Goal: Use online tool/utility: Utilize a website feature to perform a specific function

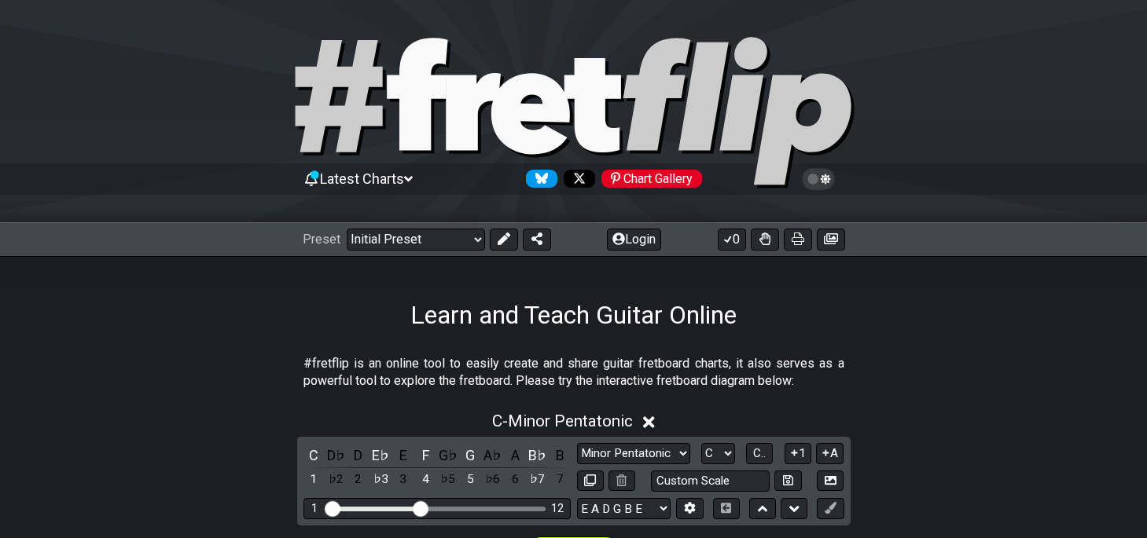
scroll to position [347, 0]
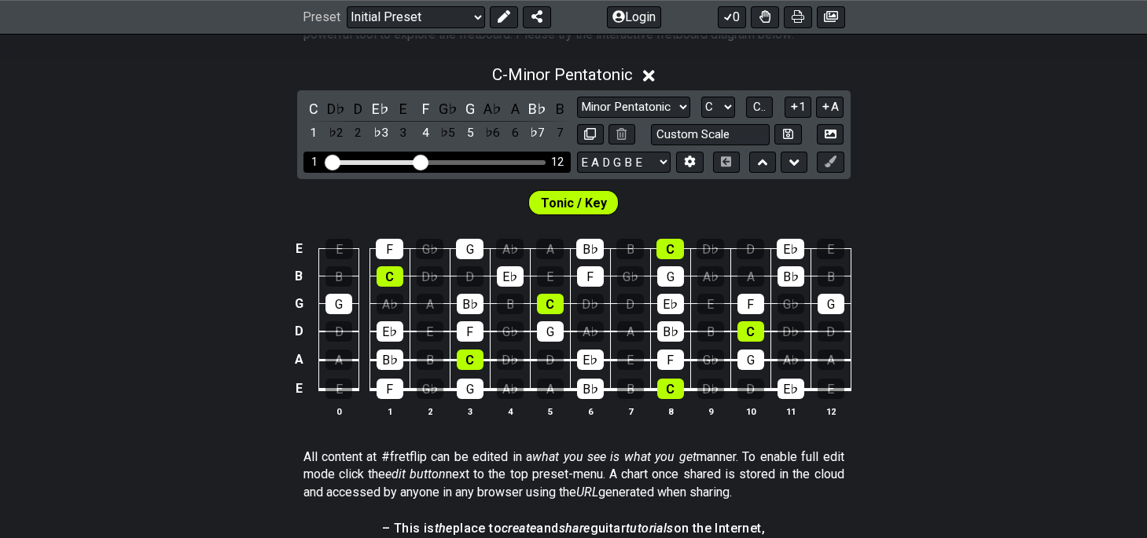
drag, startPoint x: 428, startPoint y: 161, endPoint x: 519, endPoint y: 161, distance: 91.2
click at [519, 161] on div "Visible fret range" at bounding box center [437, 162] width 218 height 5
drag, startPoint x: 454, startPoint y: 164, endPoint x: 536, endPoint y: 175, distance: 83.3
click at [536, 161] on input "Visible fret range" at bounding box center [436, 161] width 223 height 0
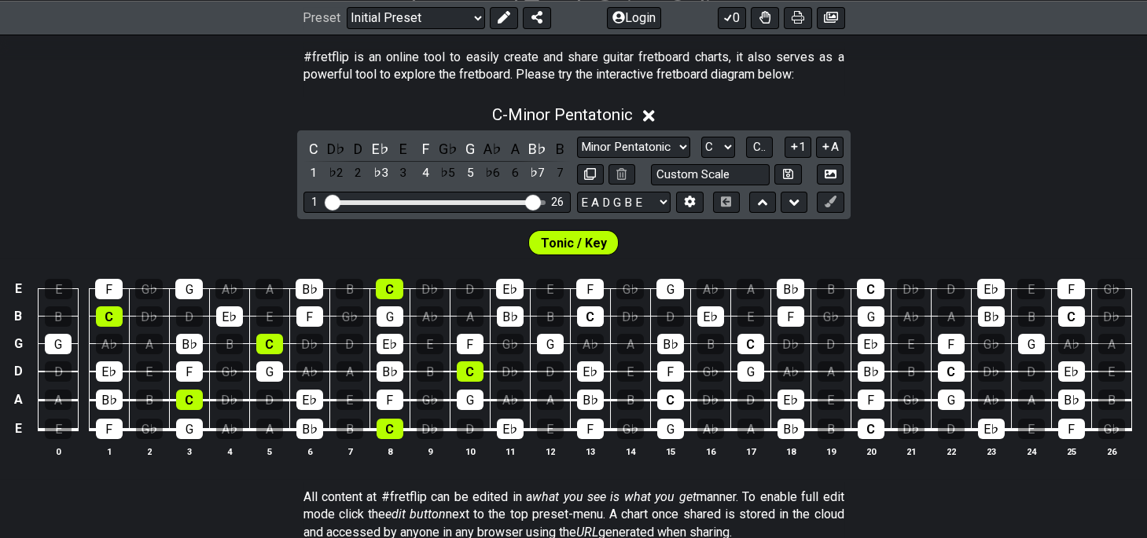
scroll to position [280, 0]
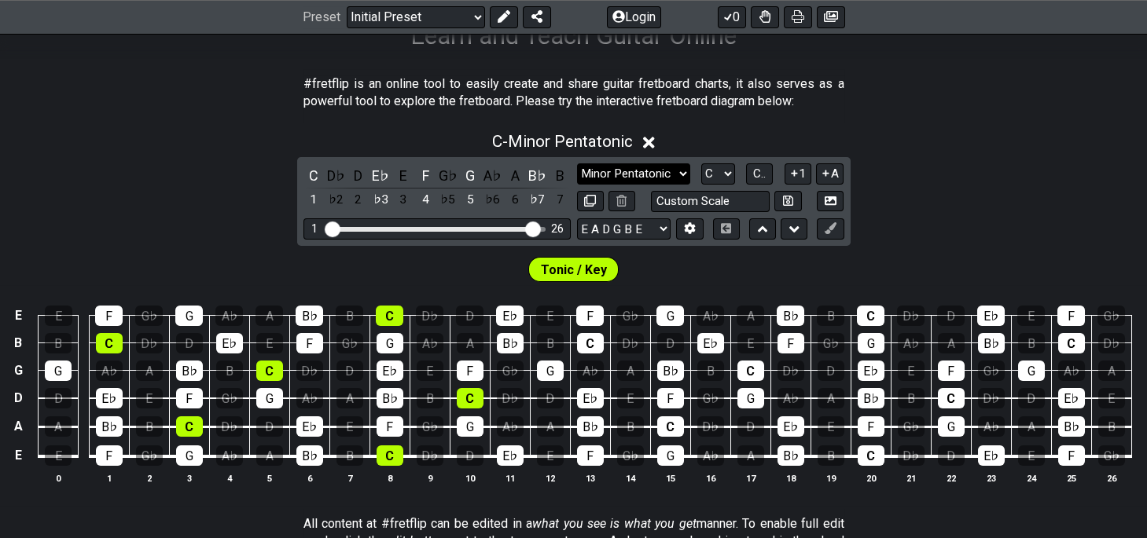
click at [577, 163] on select "Minor Pentatonic Click to edit Minor Pentatonic Major Pentatonic Minor Blues Ma…" at bounding box center [633, 173] width 113 height 21
click option "Major" at bounding box center [0, 0] width 0 height 0
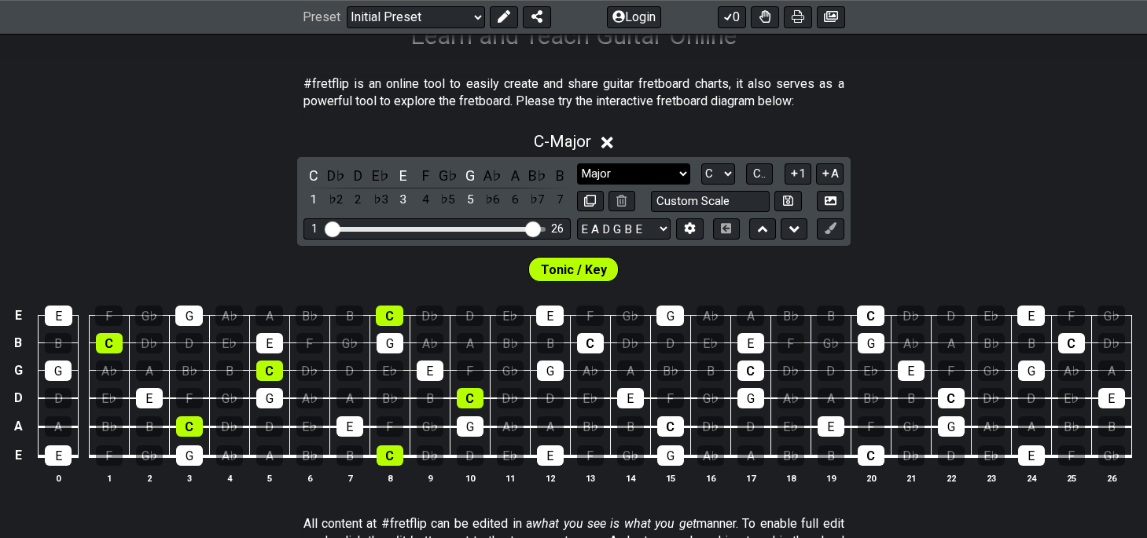
click at [577, 163] on select "Minor Pentatonic Click to edit Minor Pentatonic Major Pentatonic Minor Blues Ma…" at bounding box center [633, 173] width 113 height 21
click option "Major / [PERSON_NAME]" at bounding box center [0, 0] width 0 height 0
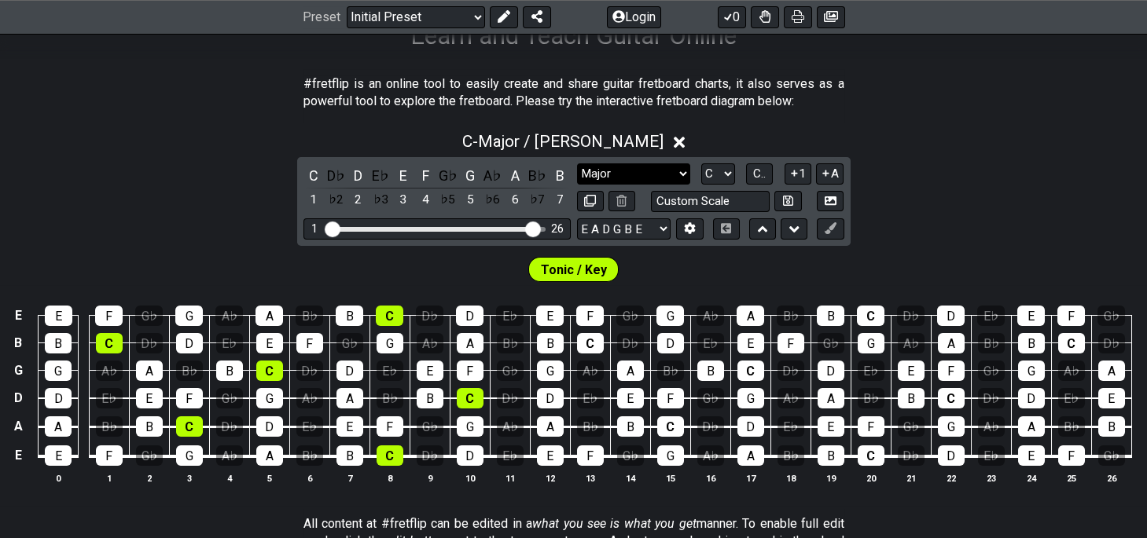
click at [577, 163] on select "Minor Pentatonic Click to edit Minor Pentatonic Major Pentatonic Minor Blues Ma…" at bounding box center [633, 173] width 113 height 21
click option "Major" at bounding box center [0, 0] width 0 height 0
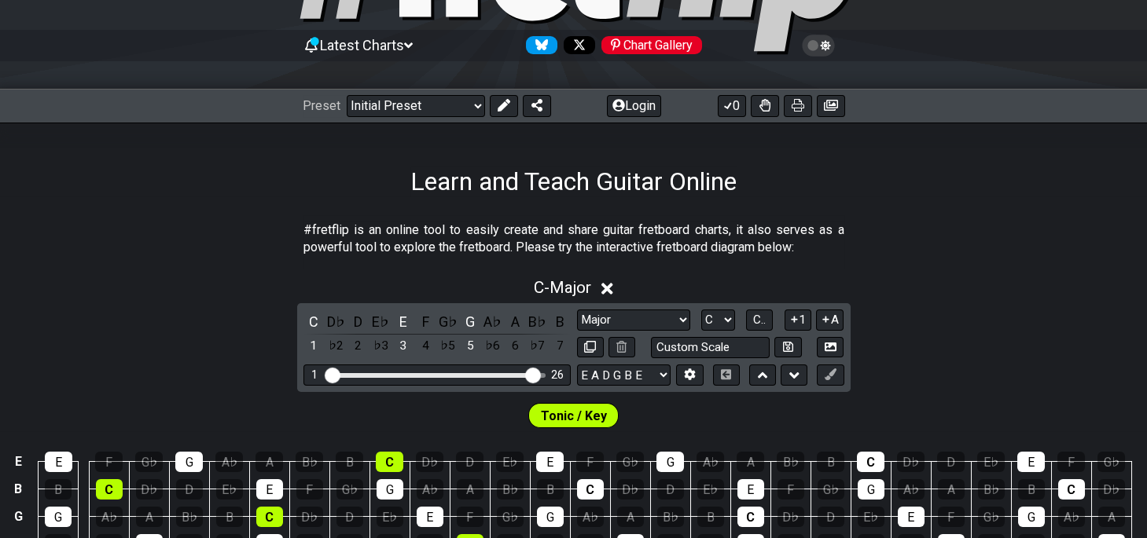
scroll to position [193, 0]
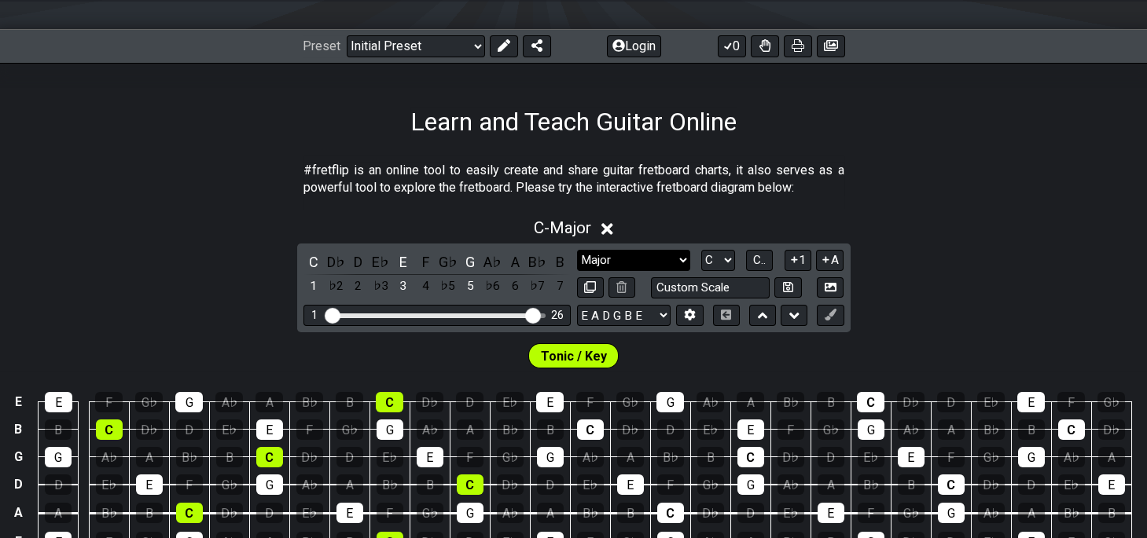
click at [577, 250] on select "Minor Pentatonic Click to edit Minor Pentatonic Major Pentatonic Minor Blues Ma…" at bounding box center [633, 260] width 113 height 21
click option "Minor" at bounding box center [0, 0] width 0 height 0
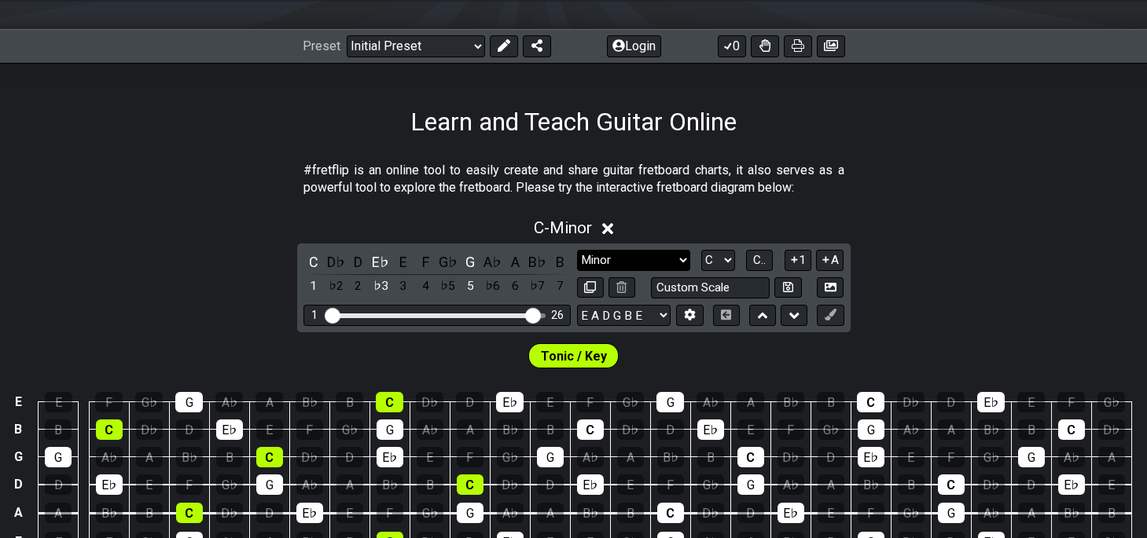
click at [577, 250] on select "Minor Pentatonic Click to edit Minor Pentatonic Major Pentatonic Minor Blues Ma…" at bounding box center [633, 260] width 113 height 21
click option "Major" at bounding box center [0, 0] width 0 height 0
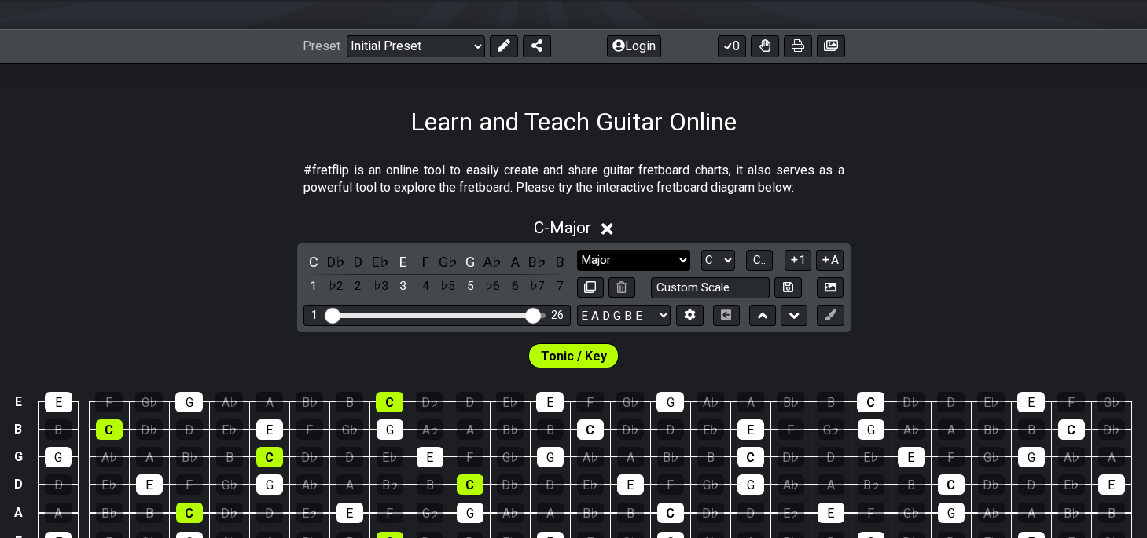
click at [577, 250] on select "Minor Pentatonic Click to edit Minor Pentatonic Major Pentatonic Minor Blues Ma…" at bounding box center [633, 260] width 113 height 21
click option "Whole-Tone" at bounding box center [0, 0] width 0 height 0
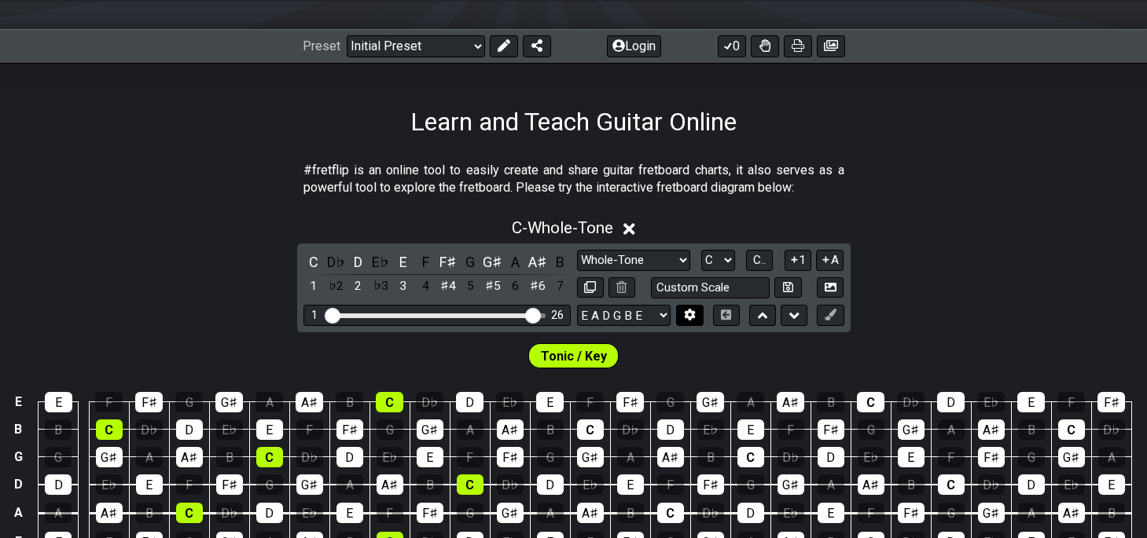
click at [689, 314] on icon at bounding box center [690, 315] width 12 height 12
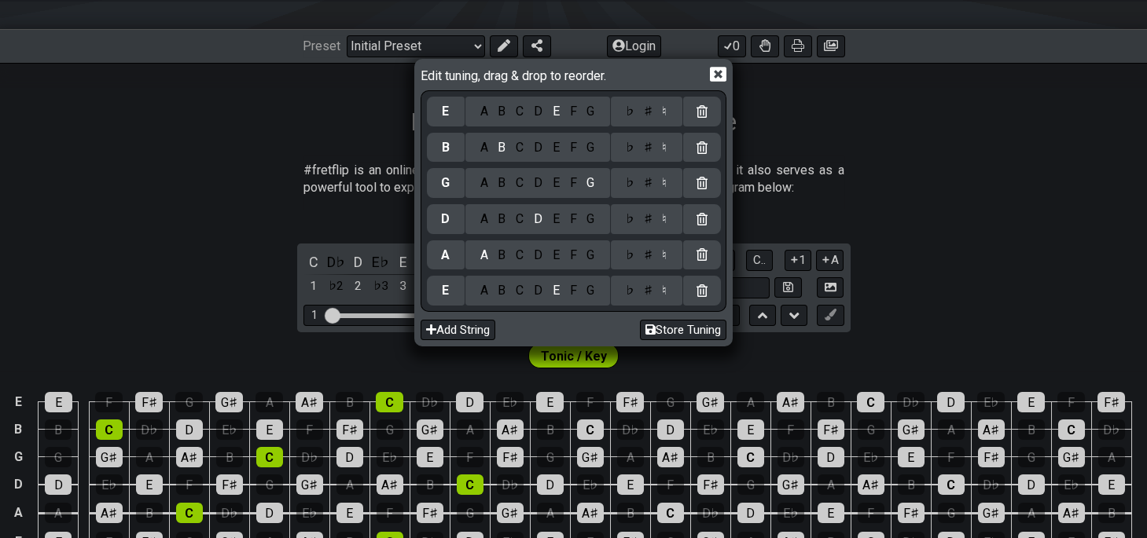
drag, startPoint x: 990, startPoint y: 242, endPoint x: 942, endPoint y: 259, distance: 51.7
click at [989, 242] on div "Edit tuning, drag & drop to reorder. E A B C D E F G ♭ ♯ ♮ B A B C D E F G ♭ ♯ …" at bounding box center [573, 269] width 1147 height 538
click at [716, 70] on icon at bounding box center [718, 74] width 17 height 15
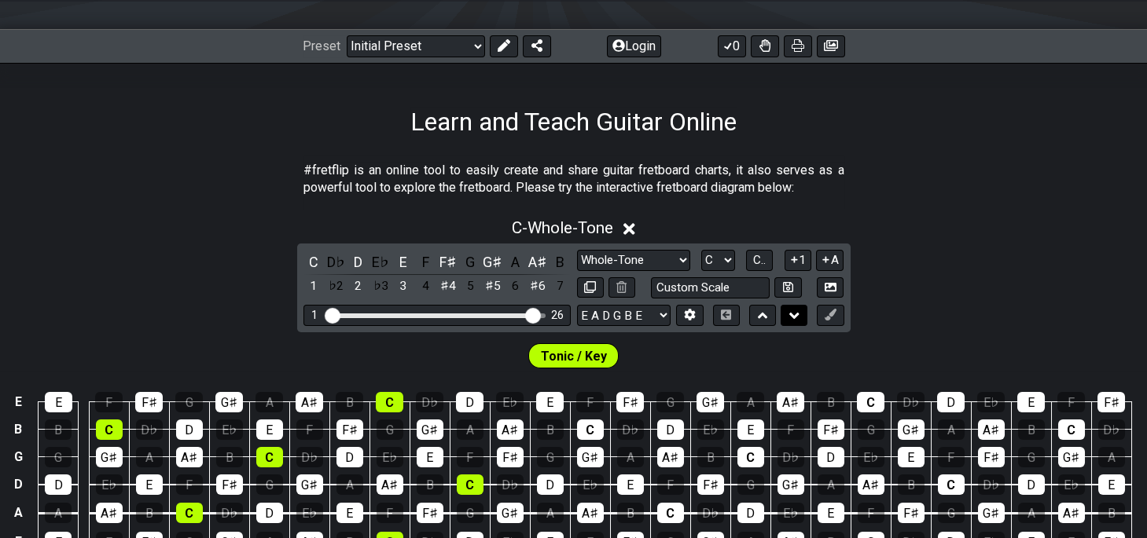
click at [796, 317] on icon at bounding box center [794, 316] width 10 height 16
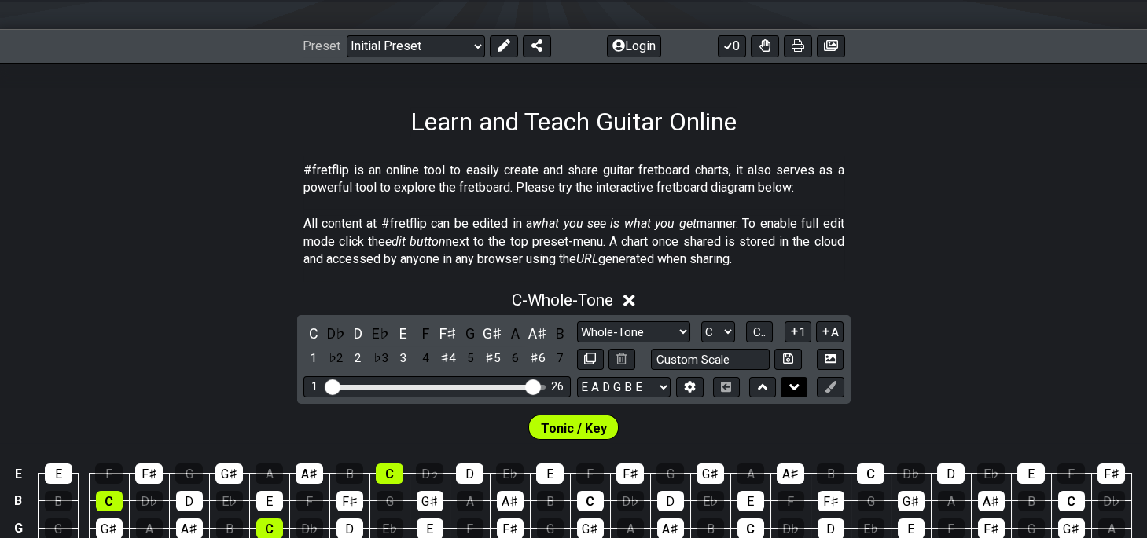
click at [797, 384] on icon at bounding box center [794, 387] width 10 height 6
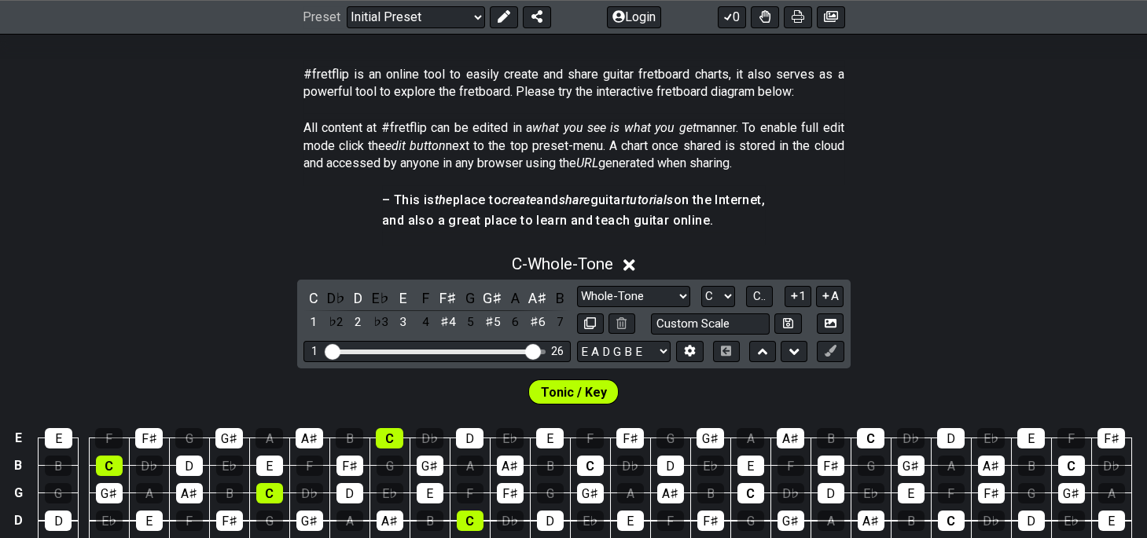
scroll to position [454, 0]
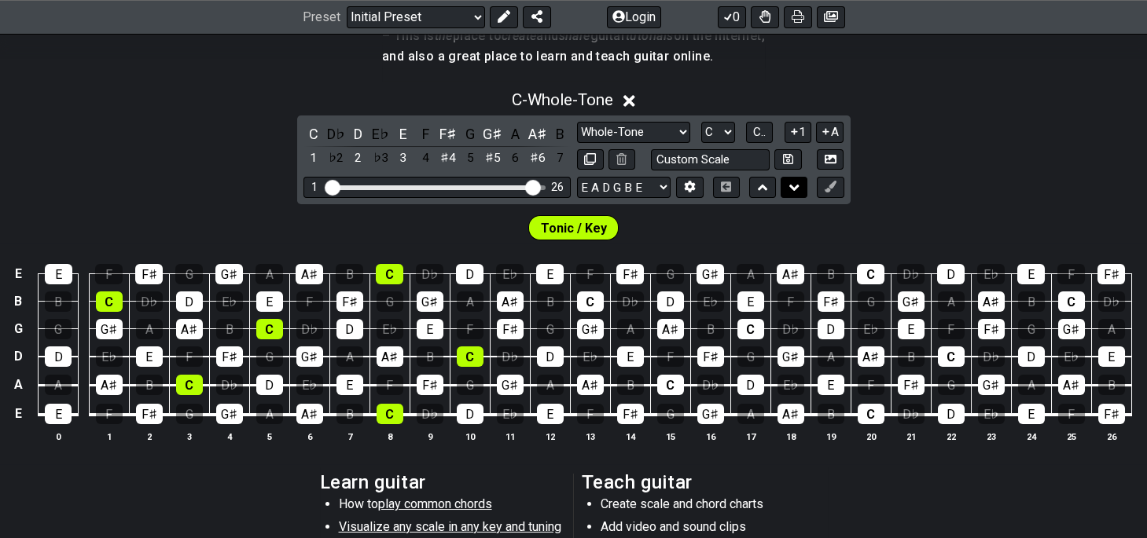
click at [792, 185] on icon at bounding box center [794, 188] width 10 height 6
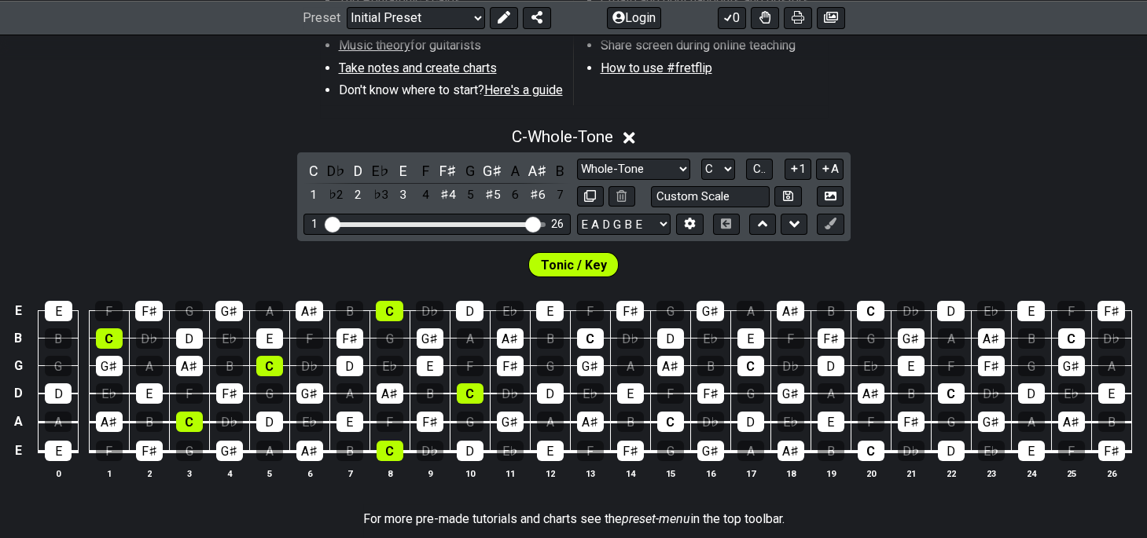
scroll to position [694, 0]
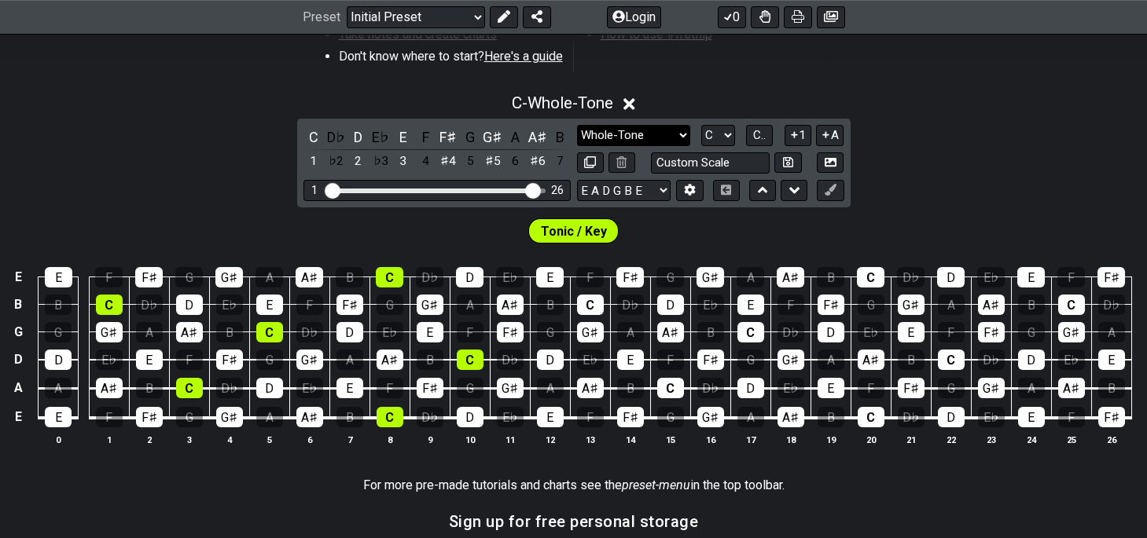
click at [577, 125] on select "Minor Pentatonic Click to edit Minor Pentatonic Major Pentatonic Minor Blues Ma…" at bounding box center [633, 135] width 113 height 21
select select "Major"
click option "Major" at bounding box center [0, 0] width 0 height 0
